Goal: Information Seeking & Learning: Find specific fact

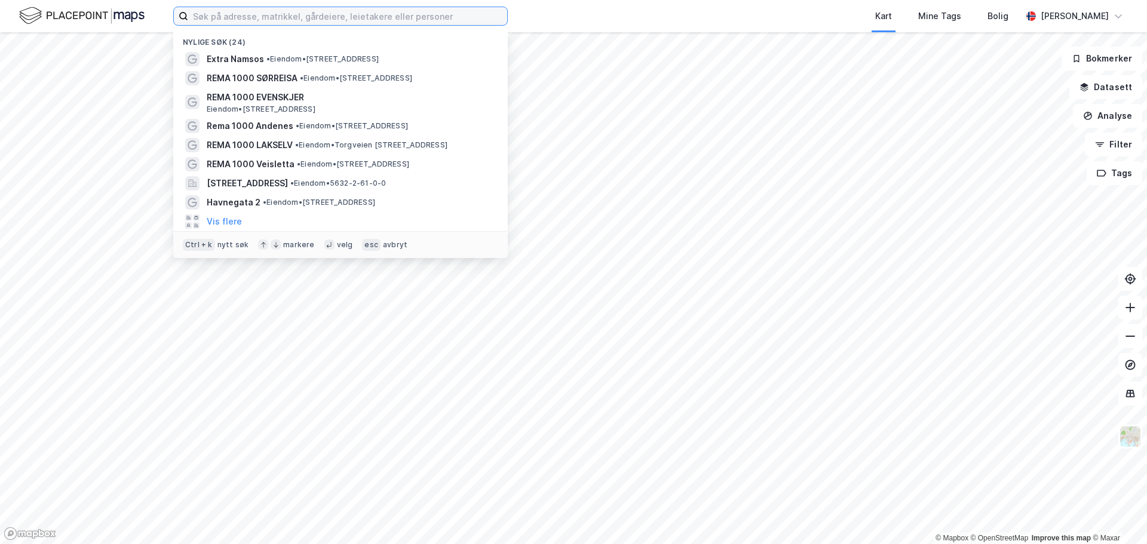
click at [249, 22] on input at bounding box center [347, 16] width 319 height 18
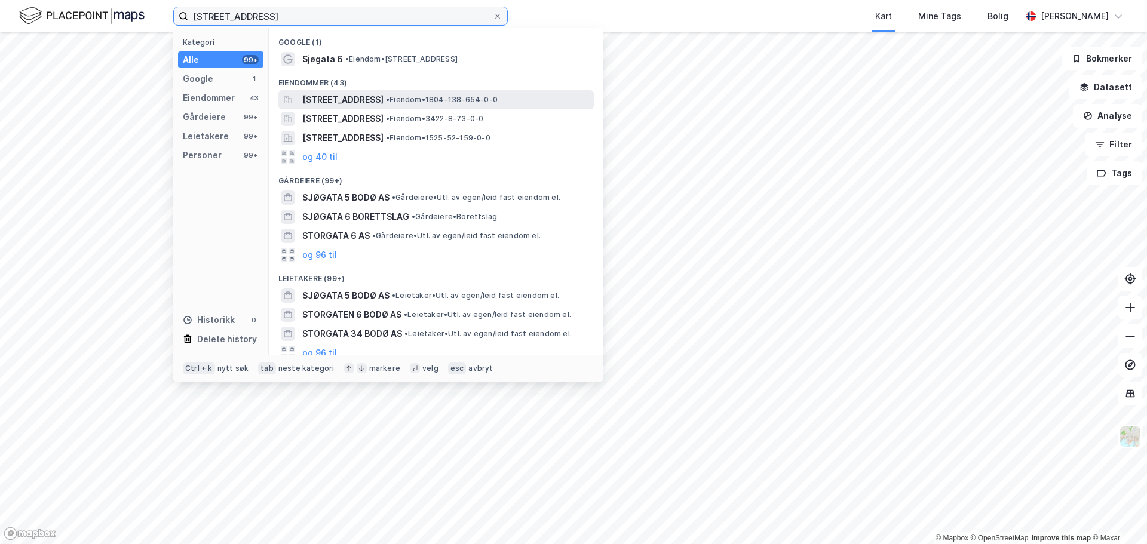
type input "[STREET_ADDRESS]"
click at [351, 103] on span "[STREET_ADDRESS]" at bounding box center [342, 100] width 81 height 14
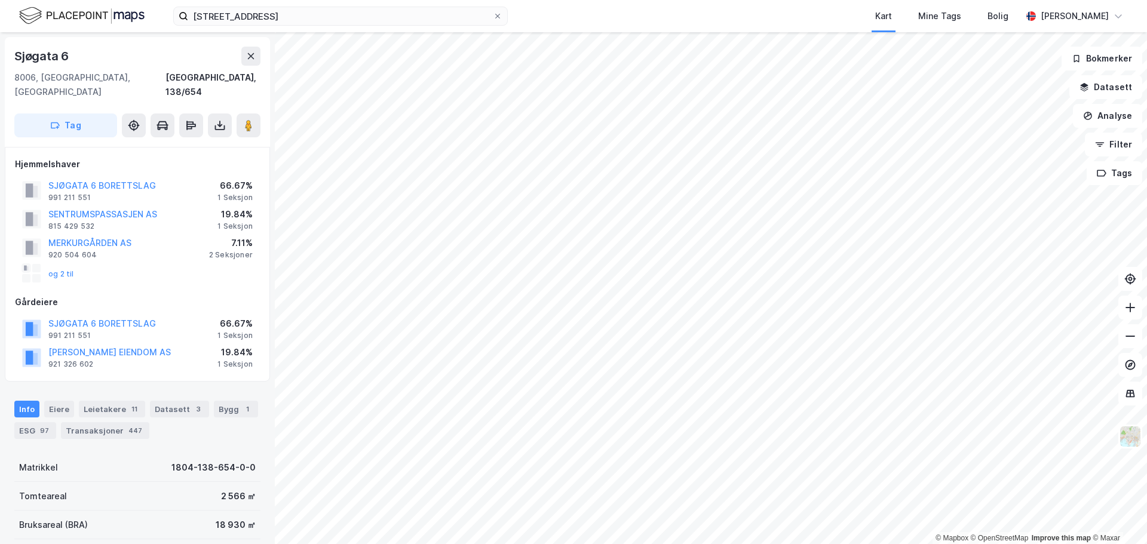
click at [57, 264] on div "og 2 til" at bounding box center [48, 273] width 52 height 19
click at [0, 0] on button "og 2 til" at bounding box center [0, 0] width 0 height 0
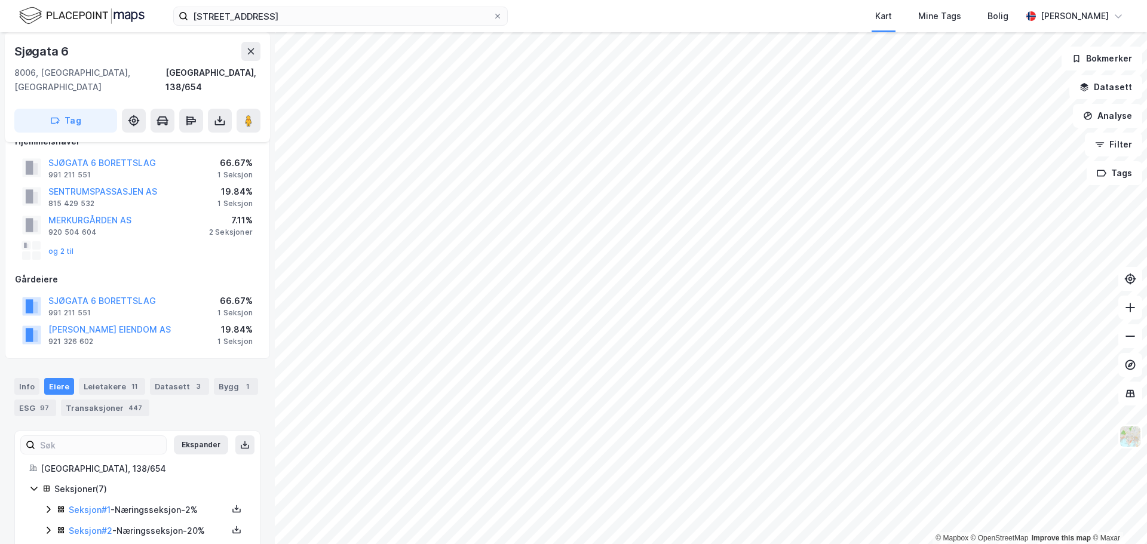
scroll to position [20, 0]
